Goal: Task Accomplishment & Management: Use online tool/utility

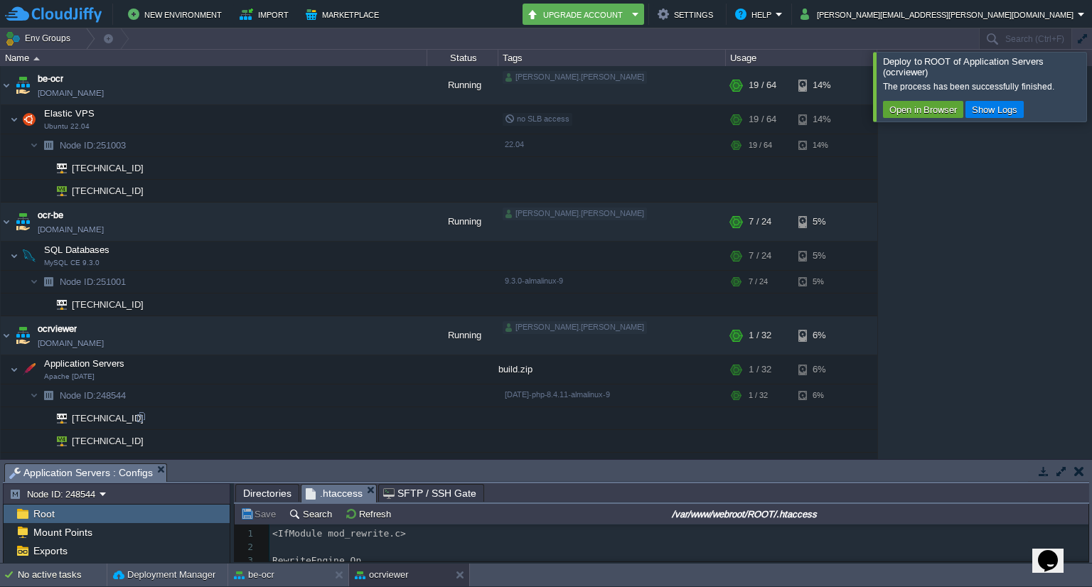
scroll to position [4, 0]
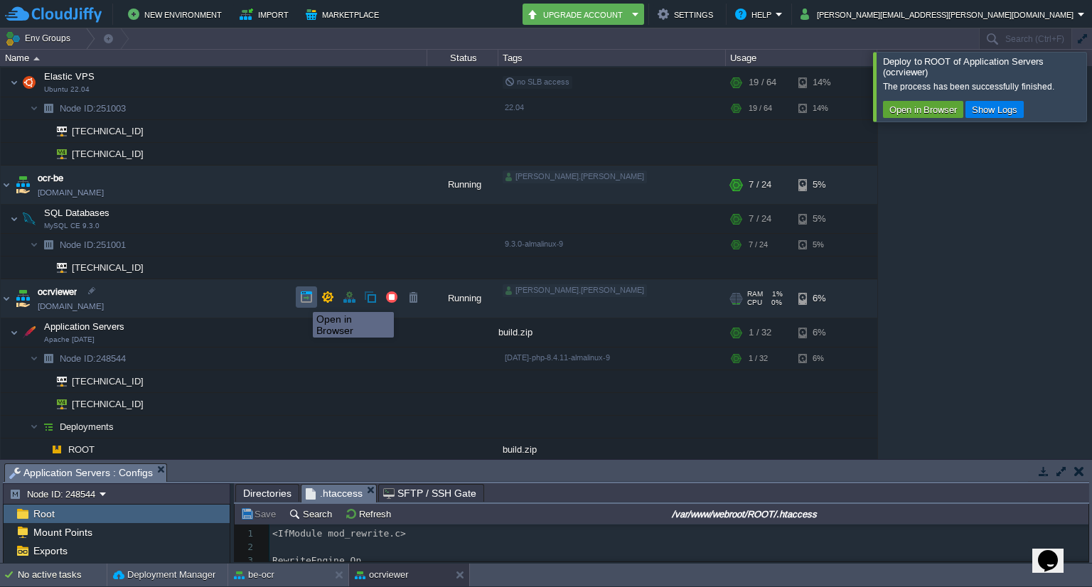
click at [302, 299] on button "button" at bounding box center [306, 297] width 13 height 13
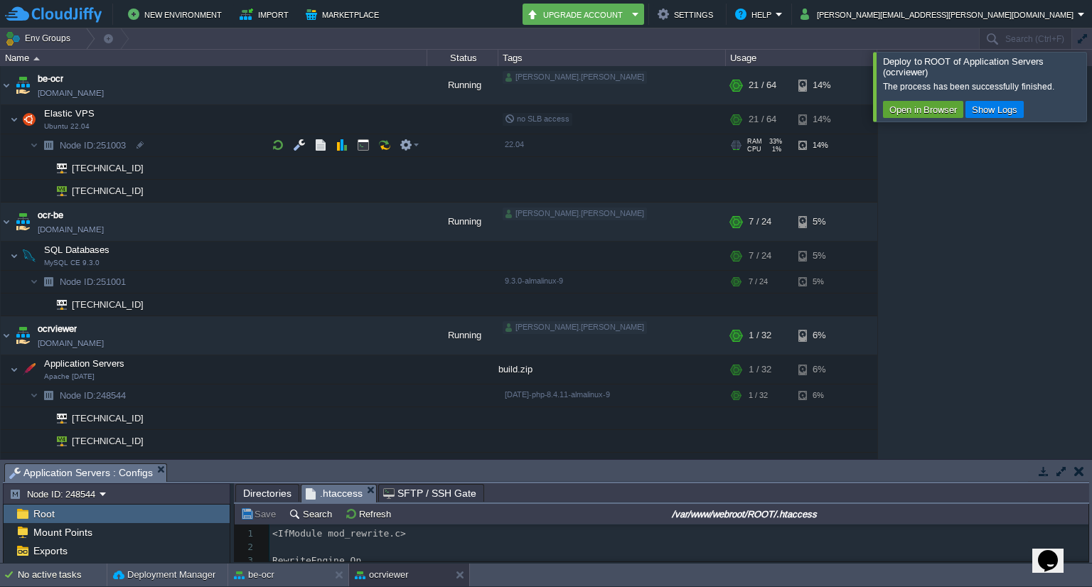
scroll to position [0, 0]
click at [259, 121] on button "button" at bounding box center [256, 119] width 13 height 13
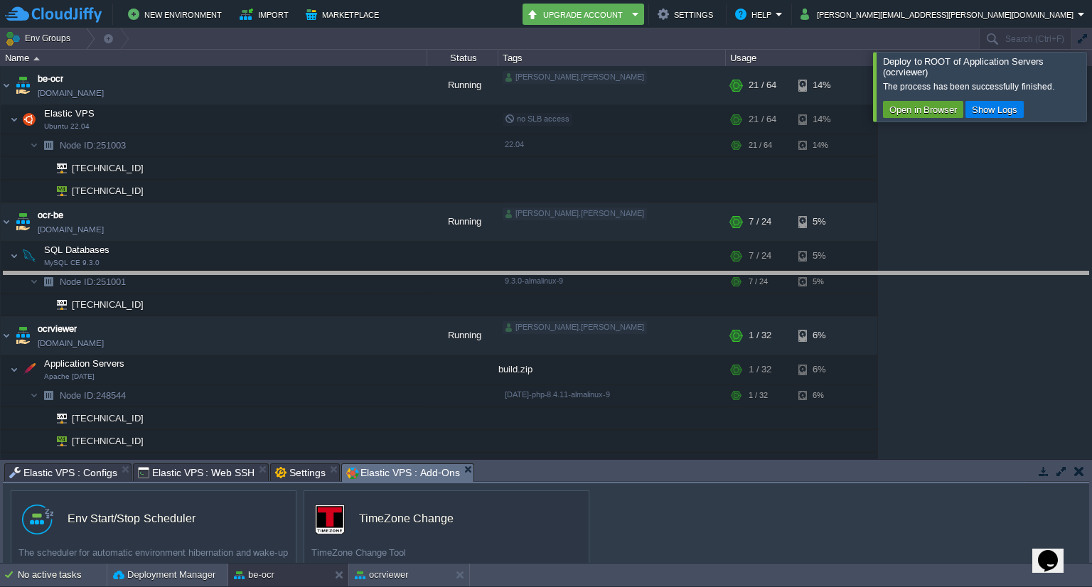
drag, startPoint x: 520, startPoint y: 467, endPoint x: 518, endPoint y: 274, distance: 193.4
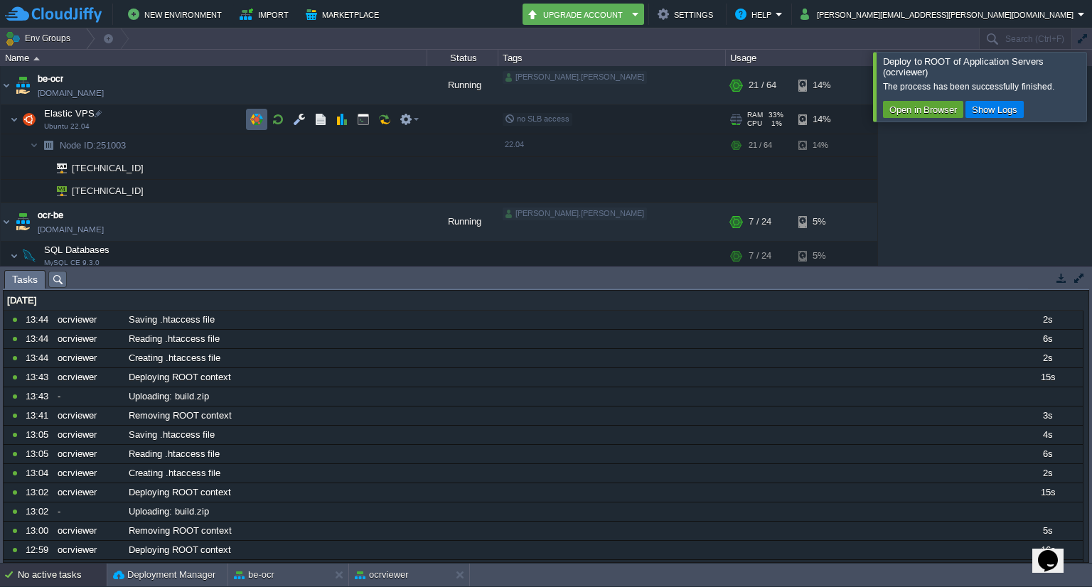
click at [254, 113] on button "button" at bounding box center [256, 119] width 13 height 13
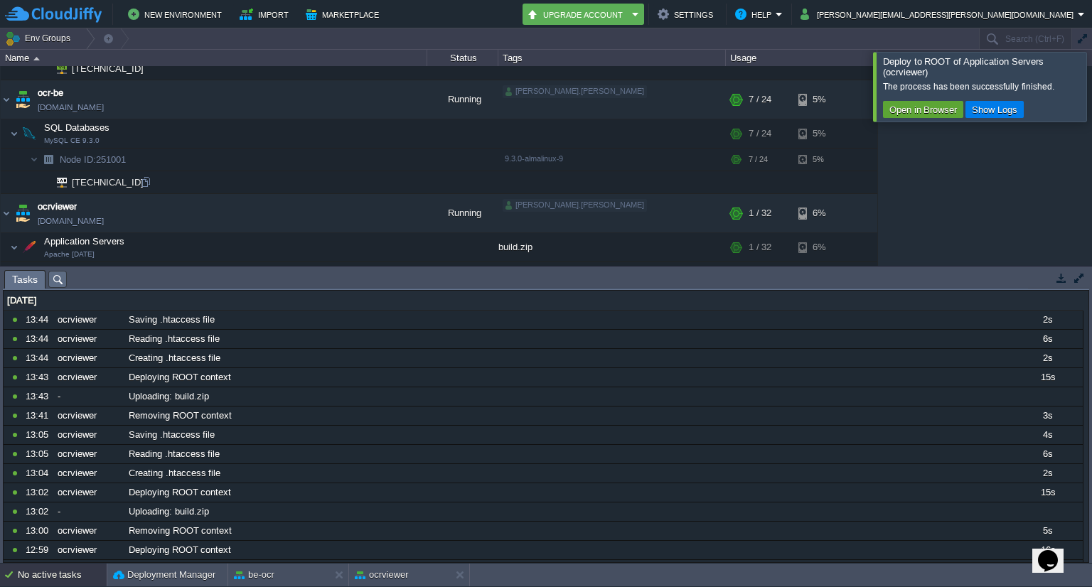
scroll to position [122, 0]
click at [252, 132] on button "button" at bounding box center [256, 133] width 13 height 13
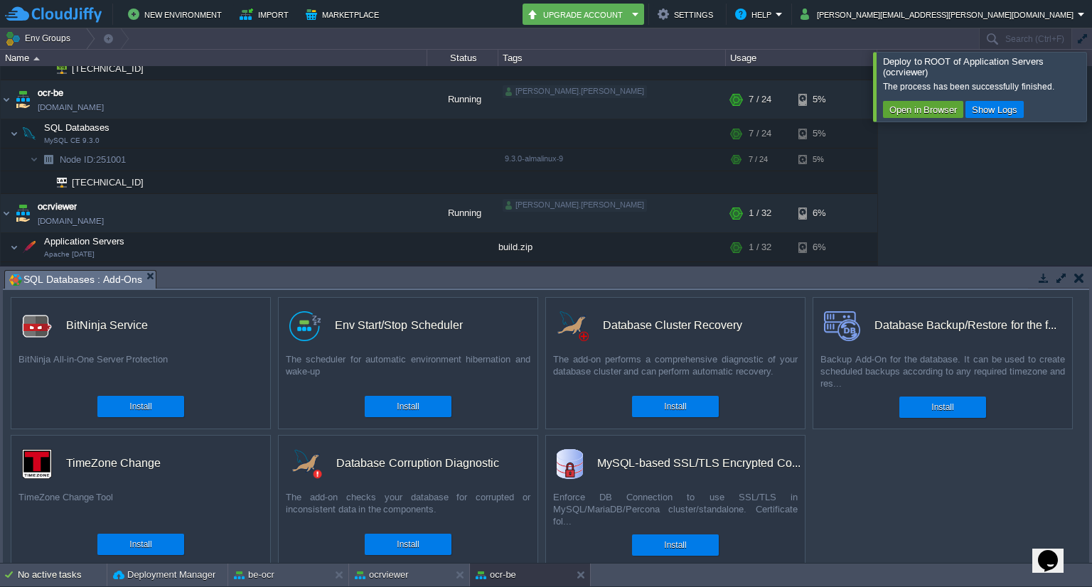
click at [1080, 281] on button "button" at bounding box center [1079, 278] width 10 height 13
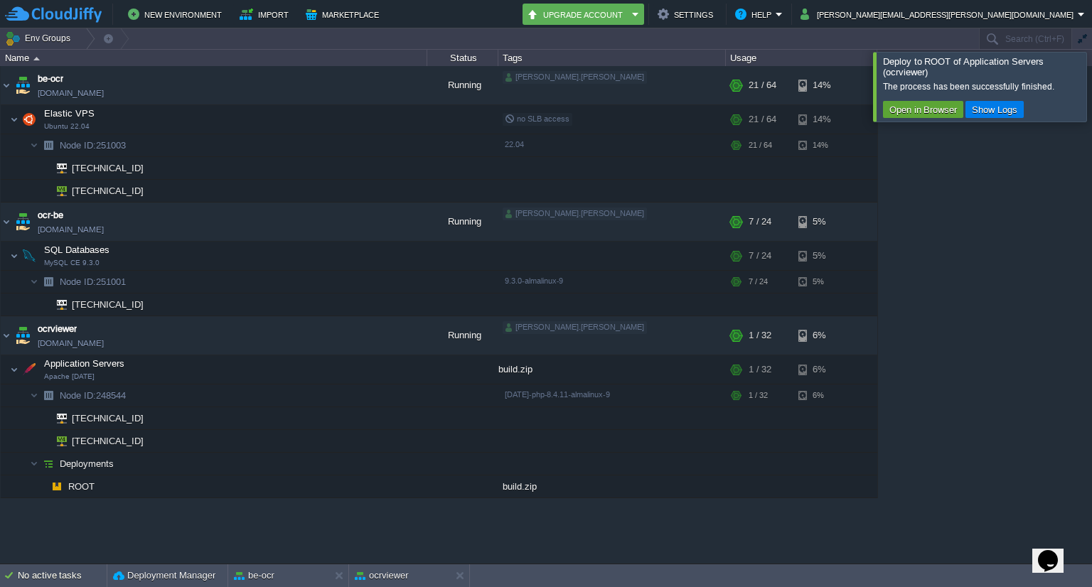
scroll to position [0, 0]
click at [252, 370] on button "button" at bounding box center [256, 368] width 13 height 13
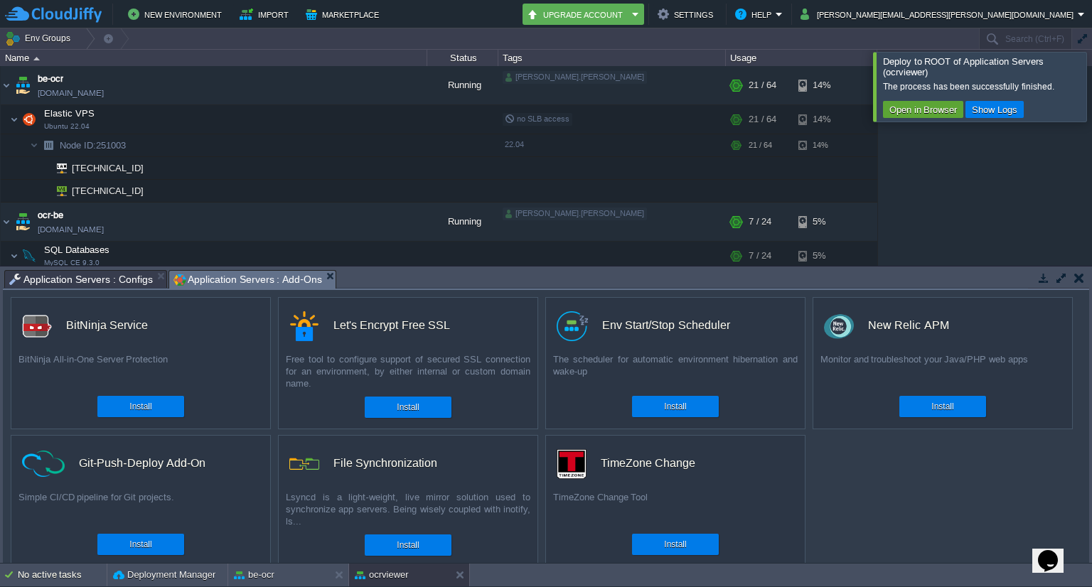
click at [1080, 277] on button "button" at bounding box center [1079, 278] width 10 height 13
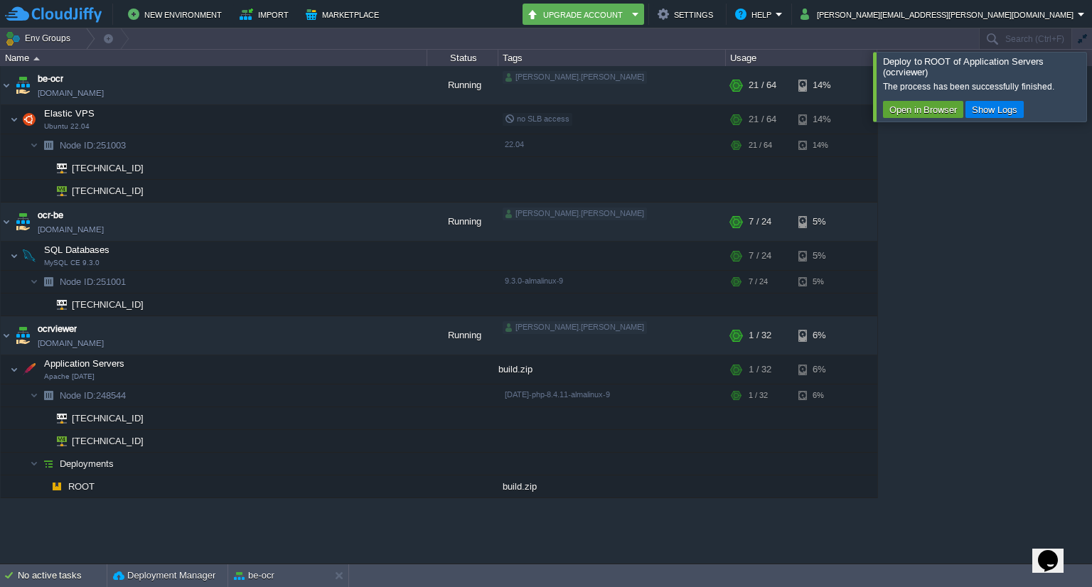
click at [1091, 82] on div at bounding box center [1109, 86] width 0 height 69
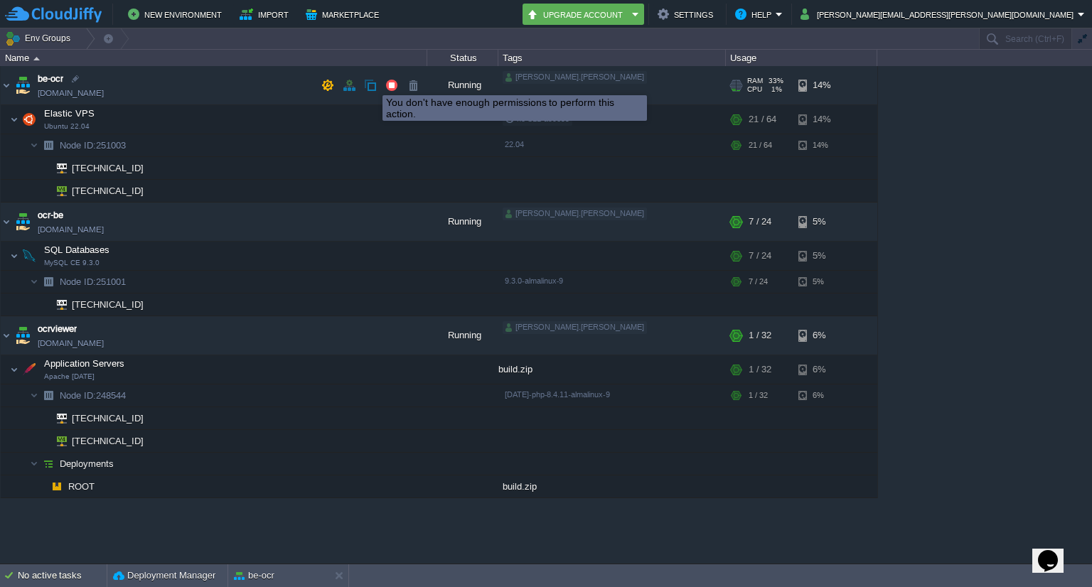
click at [372, 82] on button "button" at bounding box center [370, 85] width 13 height 13
click at [73, 92] on span "[DOMAIN_NAME]" at bounding box center [71, 93] width 66 height 14
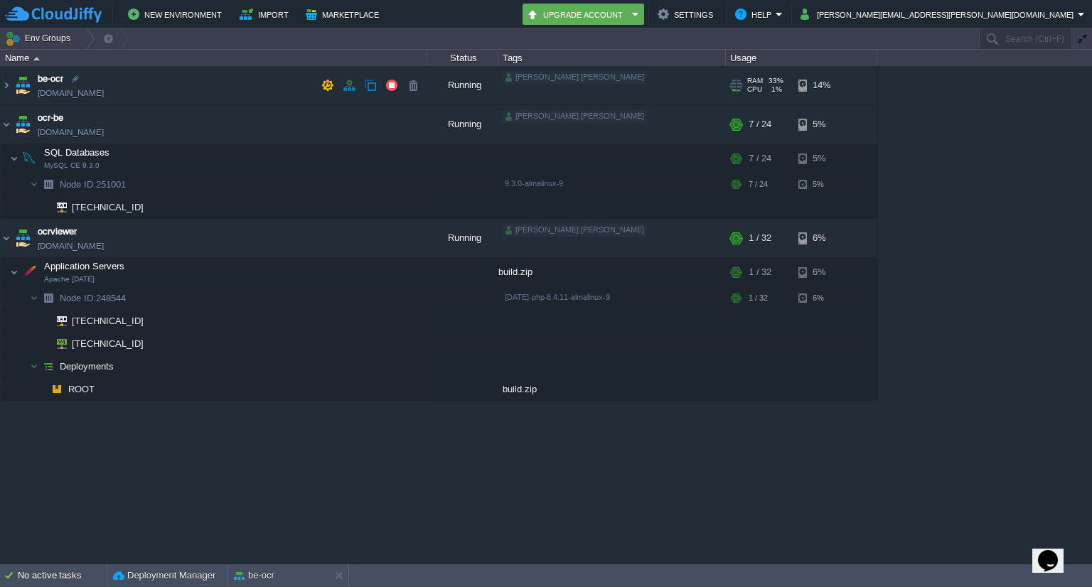
click at [94, 92] on span "[DOMAIN_NAME]" at bounding box center [71, 93] width 66 height 14
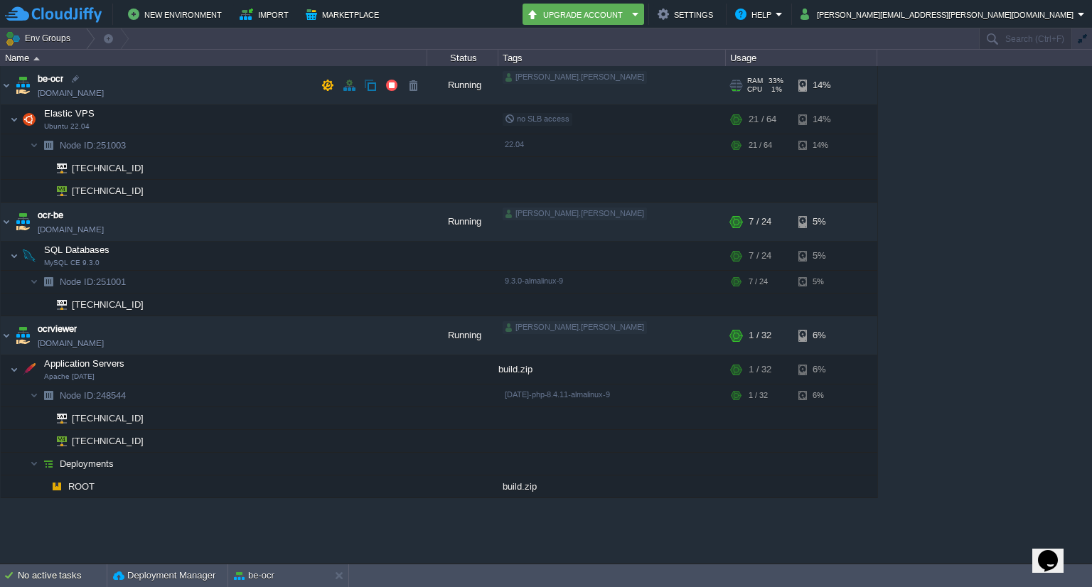
click at [94, 92] on span "[DOMAIN_NAME]" at bounding box center [71, 93] width 66 height 14
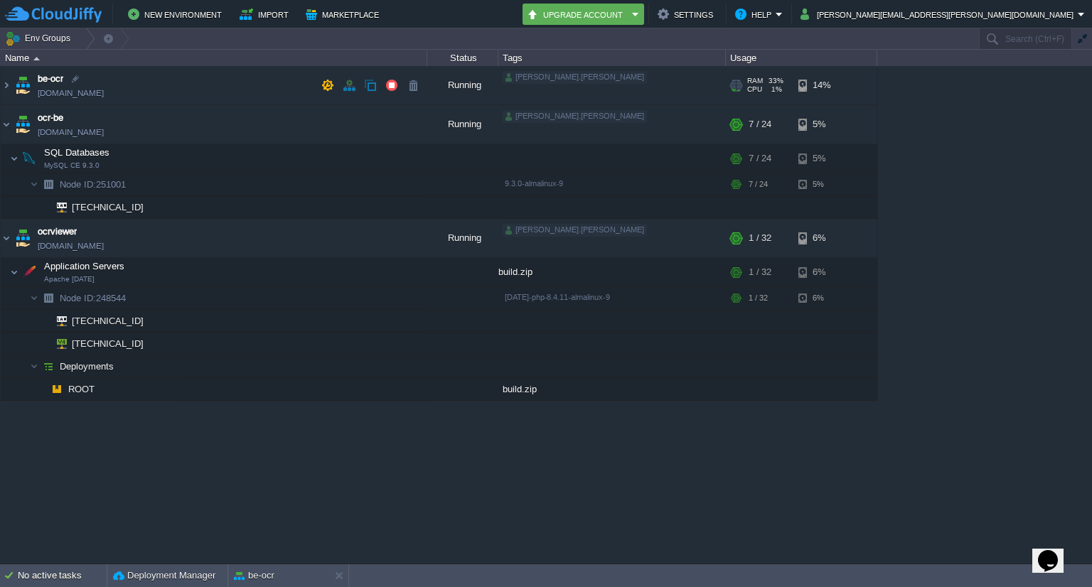
click at [94, 92] on span "[DOMAIN_NAME]" at bounding box center [71, 93] width 66 height 14
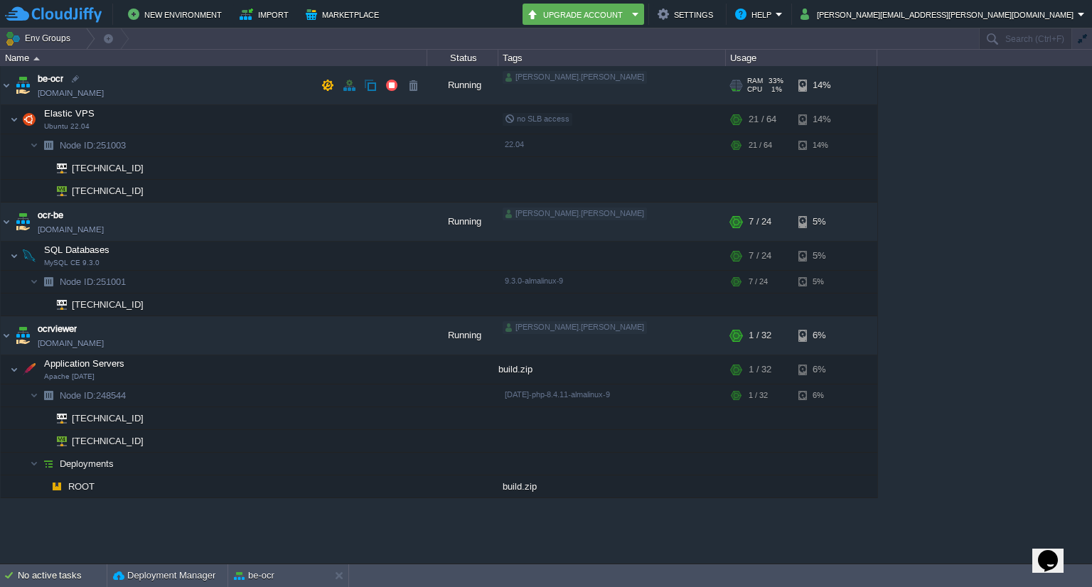
drag, startPoint x: 114, startPoint y: 92, endPoint x: 105, endPoint y: 91, distance: 8.6
click at [105, 91] on td "be-ocr [DOMAIN_NAME]" at bounding box center [214, 85] width 426 height 39
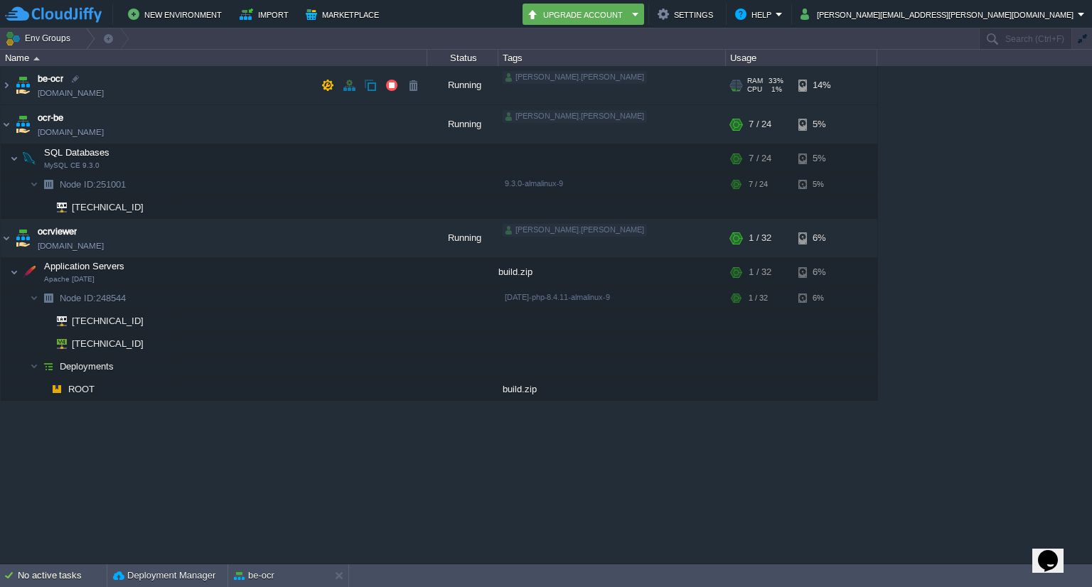
copy td "[DOMAIN_NAME]"
